Goal: Task Accomplishment & Management: Manage account settings

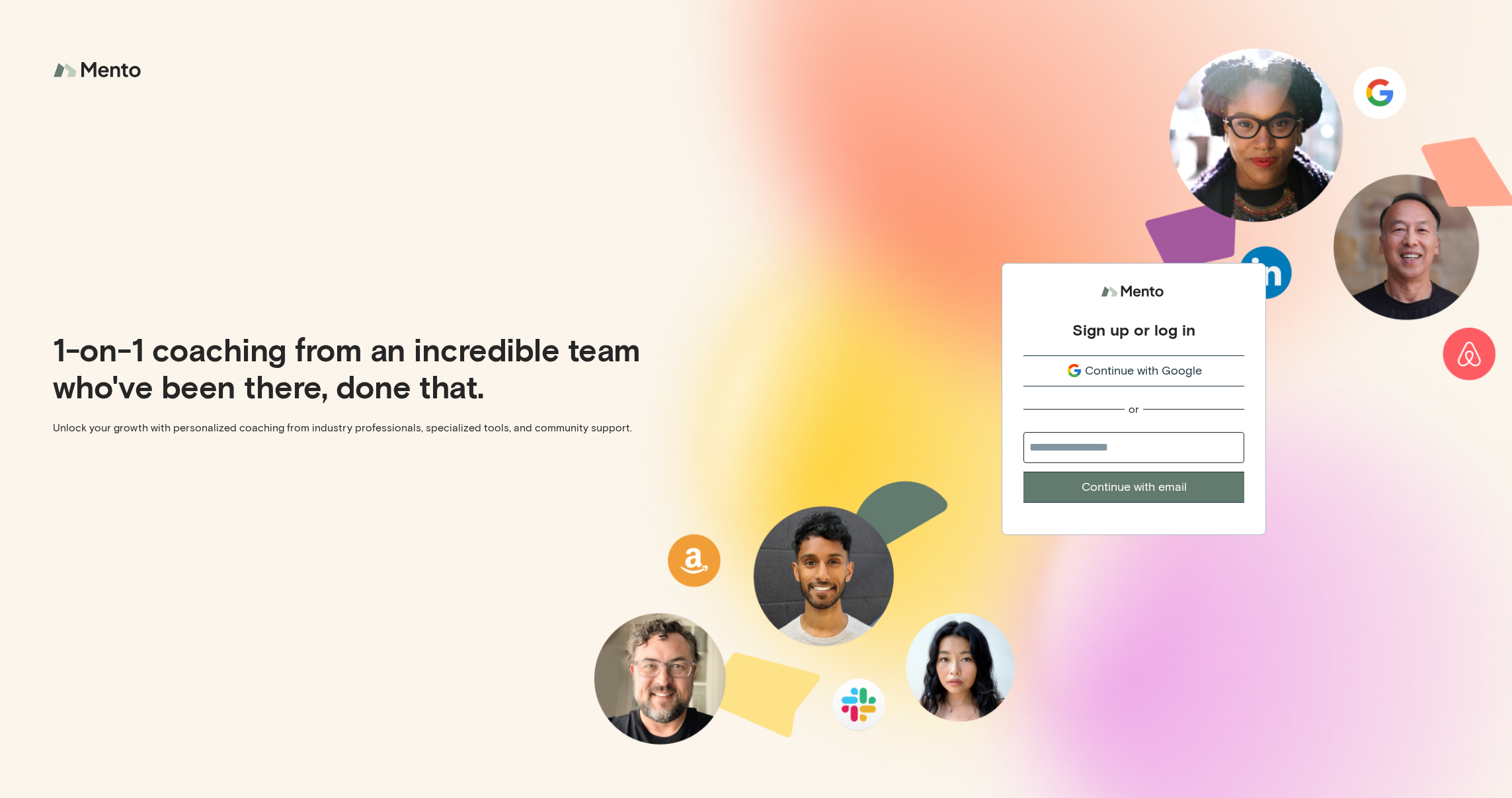
click at [1097, 370] on span "Continue with Google" at bounding box center [1143, 371] width 117 height 18
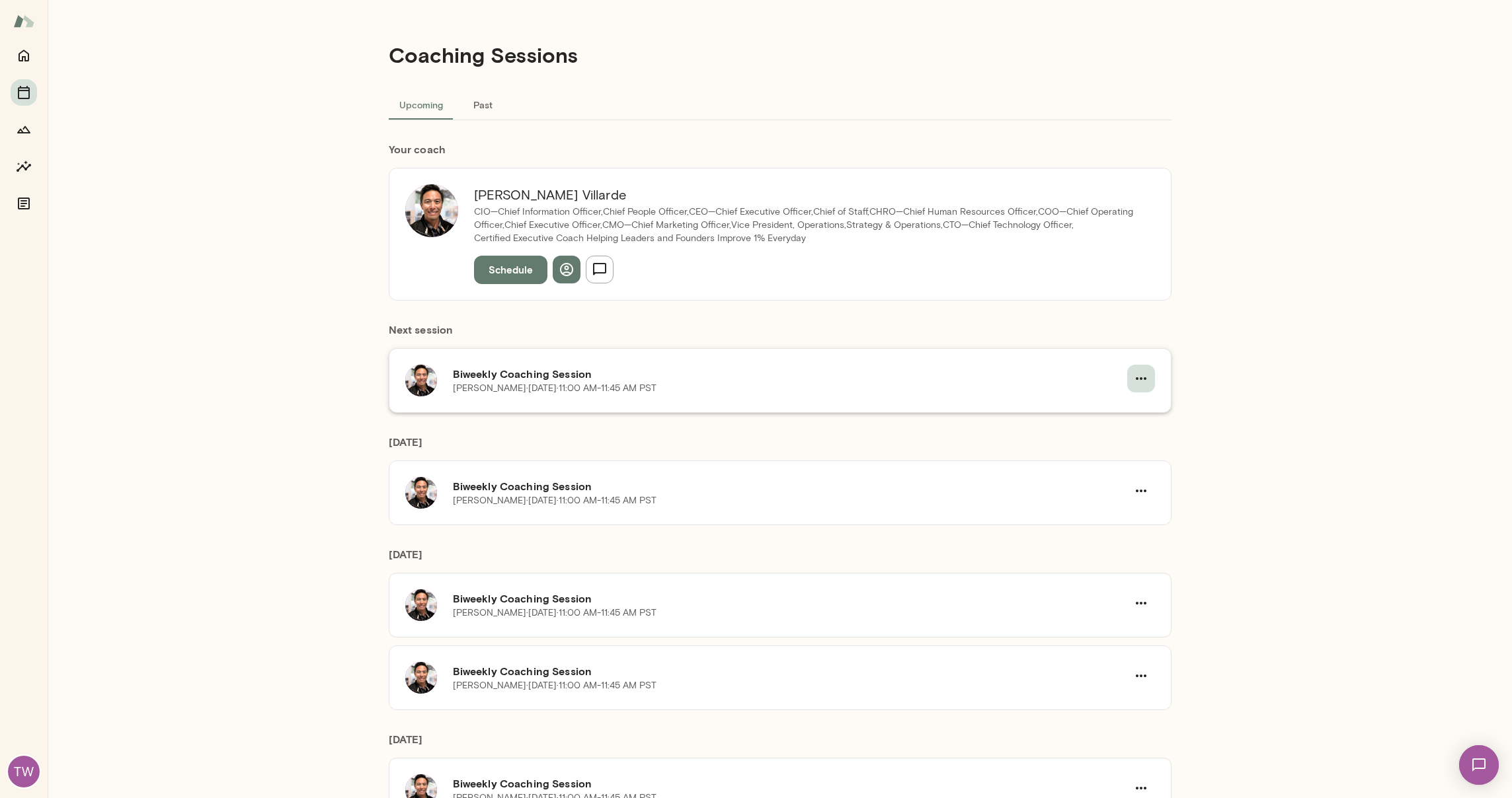
click at [1140, 378] on icon "button" at bounding box center [1140, 379] width 11 height 3
click at [1117, 406] on span "Reschedule" at bounding box center [1117, 409] width 57 height 16
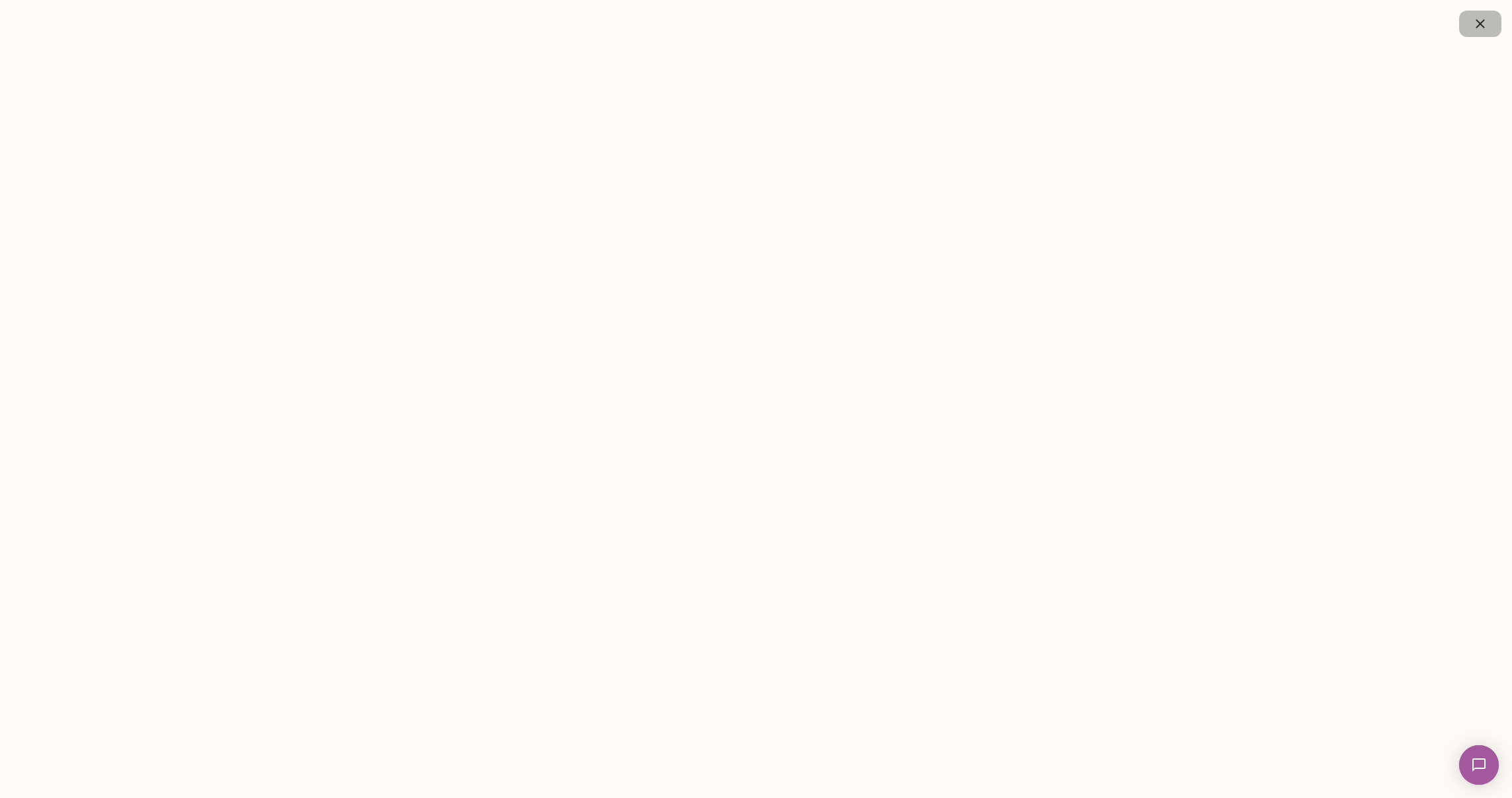
click at [1479, 25] on icon "button" at bounding box center [1480, 23] width 8 height 8
